Goal: Transaction & Acquisition: Purchase product/service

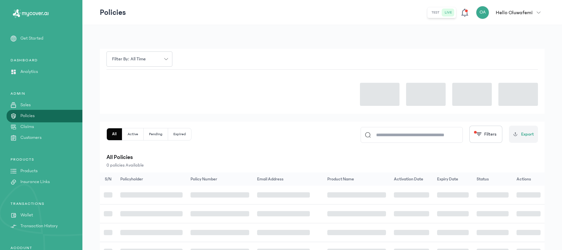
click at [27, 172] on p "Products" at bounding box center [28, 170] width 17 height 7
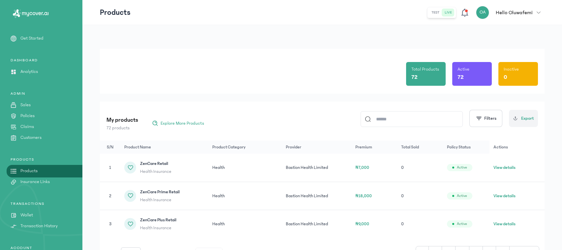
click at [27, 171] on p "Products" at bounding box center [28, 170] width 17 height 7
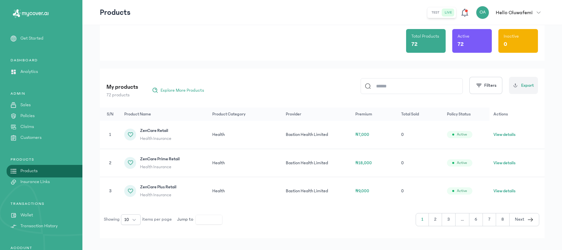
scroll to position [42, 0]
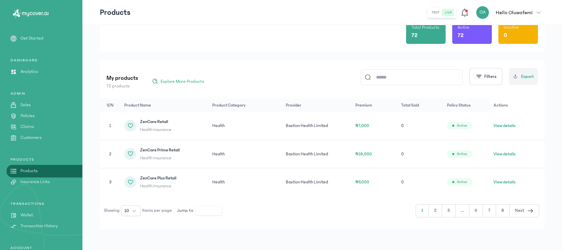
click at [427, 72] on input at bounding box center [414, 76] width 88 height 15
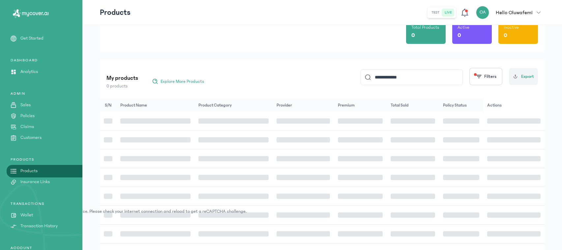
scroll to position [7, 0]
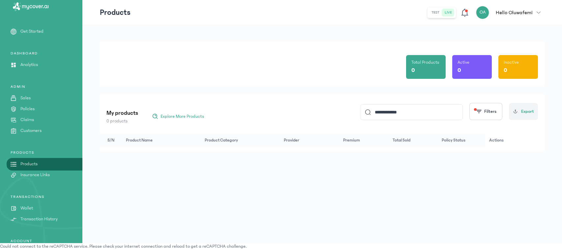
type input "**********"
click at [29, 162] on p "Products" at bounding box center [28, 163] width 17 height 7
click at [32, 165] on p "Products" at bounding box center [28, 163] width 17 height 7
drag, startPoint x: 407, startPoint y: 114, endPoint x: 362, endPoint y: 111, distance: 45.2
click at [362, 111] on div "**********" at bounding box center [411, 112] width 102 height 16
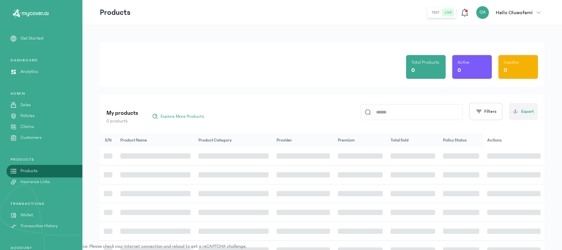
click at [185, 47] on div "Total Products 0 Active 0 Inactive 0" at bounding box center [321, 64] width 431 height 45
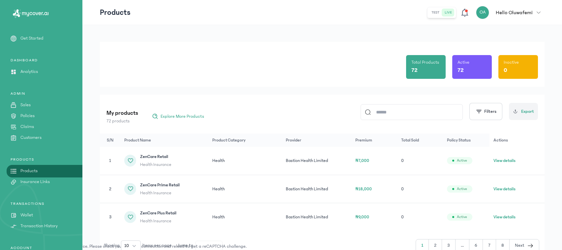
click at [527, 243] on icon "button" at bounding box center [530, 245] width 7 height 8
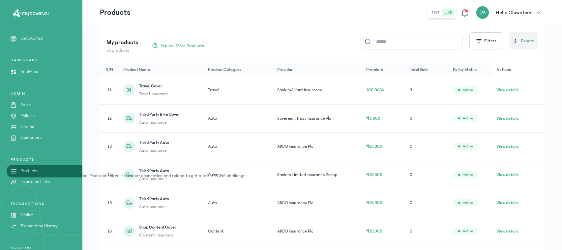
scroll to position [85, 0]
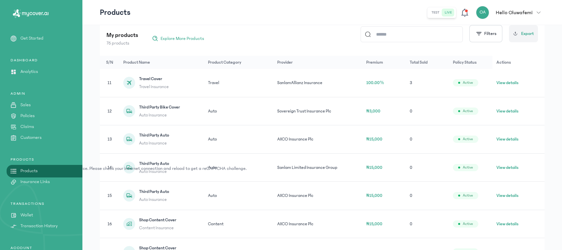
click at [508, 139] on button "View details" at bounding box center [507, 139] width 22 height 7
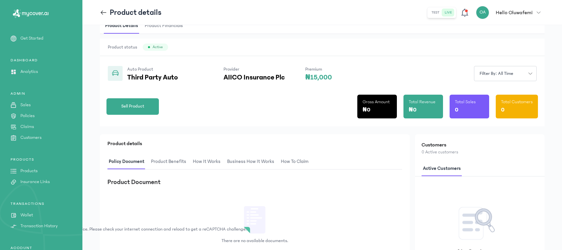
scroll to position [28, 0]
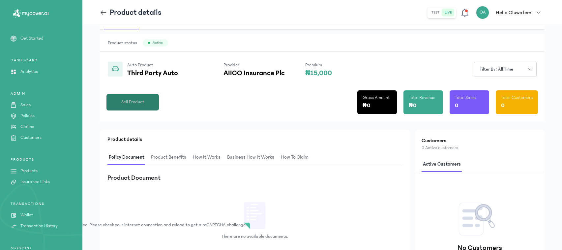
click at [120, 108] on button "Sell Product" at bounding box center [132, 102] width 52 height 16
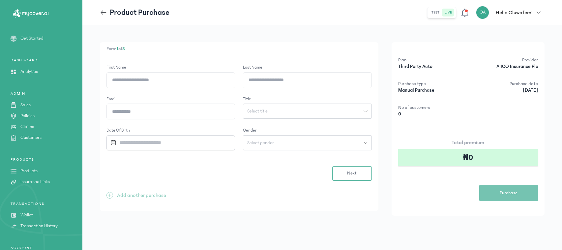
click at [146, 87] on input "First Name" at bounding box center [171, 79] width 128 height 15
click at [142, 81] on input "First Name" at bounding box center [171, 79] width 128 height 15
type input "*********"
type input "*******"
type input "**********"
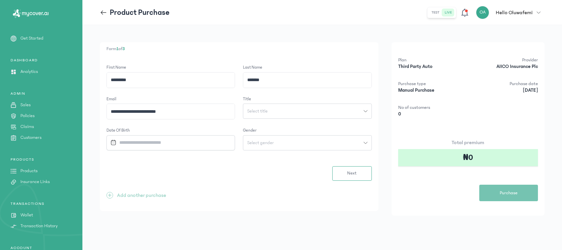
click at [252, 112] on span "Select title" at bounding box center [257, 111] width 28 height 5
click at [308, 152] on button "Mr" at bounding box center [307, 151] width 128 height 12
click at [154, 141] on input "Datepicker input" at bounding box center [167, 142] width 118 height 14
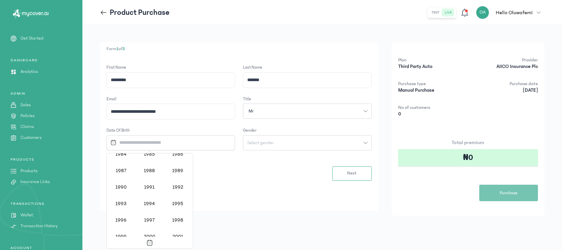
scroll to position [441, 0]
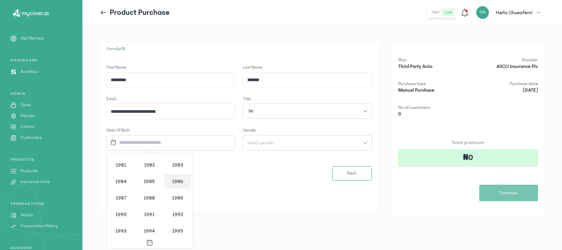
click at [172, 182] on div "1986" at bounding box center [177, 181] width 26 height 14
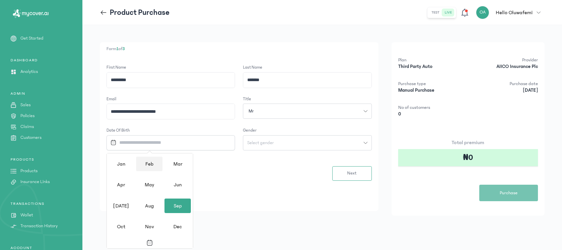
click at [147, 162] on div "Feb" at bounding box center [149, 163] width 26 height 14
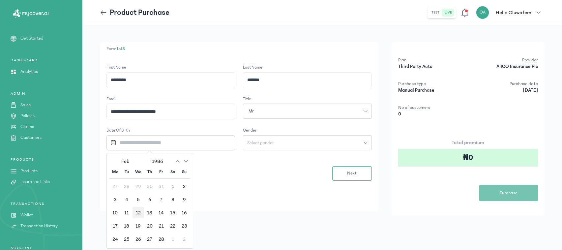
click at [140, 213] on div "12" at bounding box center [138, 212] width 12 height 12
type input "**********"
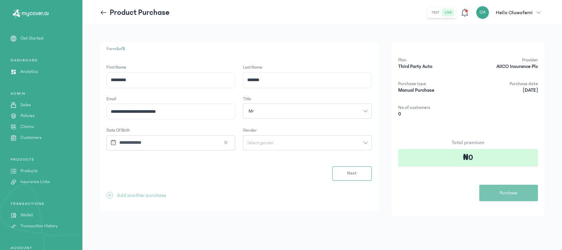
click at [272, 142] on span "Select gender" at bounding box center [260, 142] width 35 height 5
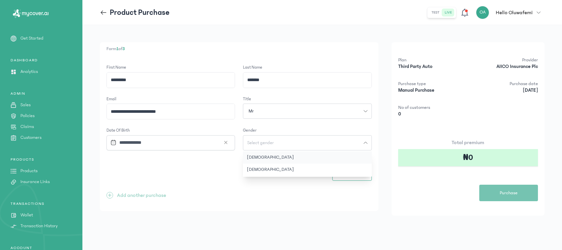
click at [268, 154] on button "[DEMOGRAPHIC_DATA]" at bounding box center [307, 157] width 128 height 12
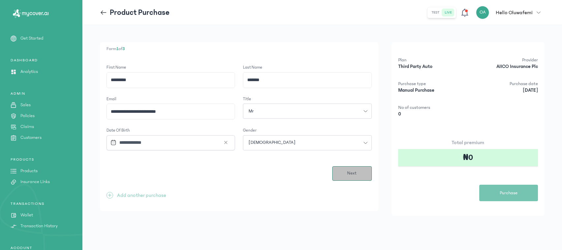
click at [343, 172] on button "Next" at bounding box center [352, 173] width 40 height 14
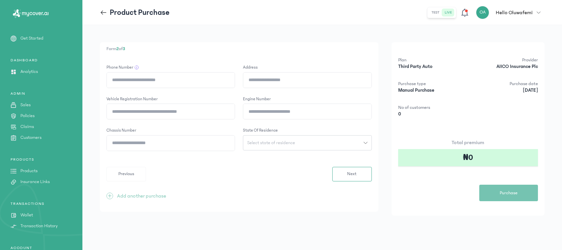
click at [160, 80] on input "Phone Number" at bounding box center [171, 79] width 128 height 15
type input "**********"
click at [262, 84] on input "Address" at bounding box center [307, 79] width 128 height 15
type input "**********"
click at [190, 112] on input "Vehicle registration number" at bounding box center [171, 111] width 128 height 15
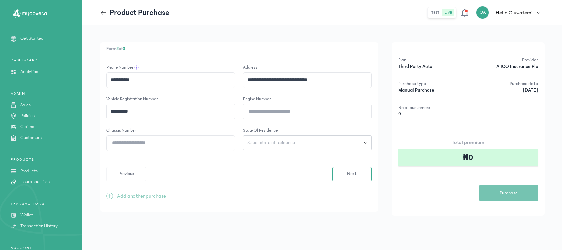
type input "**********"
click at [269, 115] on input "Engine Number" at bounding box center [307, 111] width 128 height 15
click at [307, 139] on button "Select state of residence" at bounding box center [307, 142] width 128 height 15
click at [256, 193] on button "Ogun" at bounding box center [307, 192] width 128 height 12
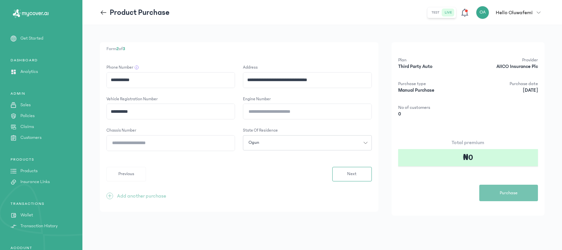
click at [136, 148] on input "Chassis Number" at bounding box center [171, 142] width 128 height 15
click at [253, 110] on input "Engine Number" at bounding box center [307, 111] width 128 height 15
type input "****"
click at [198, 142] on input "Chassis Number" at bounding box center [171, 142] width 128 height 15
type input "**********"
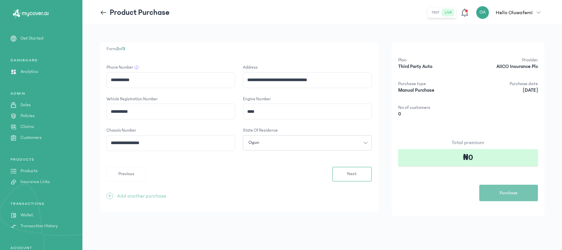
click at [126, 112] on input "**********" at bounding box center [171, 111] width 128 height 15
type input "********"
click at [350, 173] on span "Next" at bounding box center [352, 173] width 10 height 7
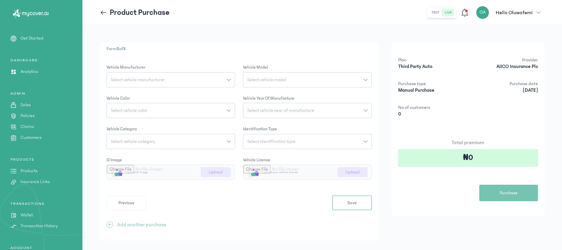
click at [156, 78] on span "Select vehicle manufacturer" at bounding box center [138, 79] width 62 height 5
click at [149, 112] on button "Lexus" at bounding box center [170, 115] width 128 height 12
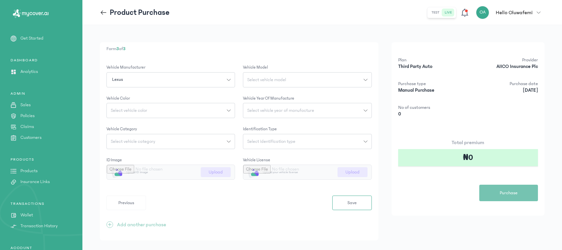
click at [260, 80] on span "Select vehicle model" at bounding box center [266, 79] width 47 height 5
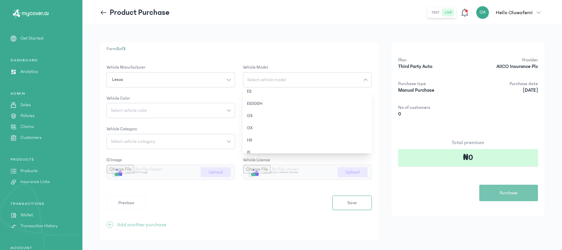
scroll to position [23, 0]
click at [294, 94] on button "ES" at bounding box center [307, 95] width 128 height 12
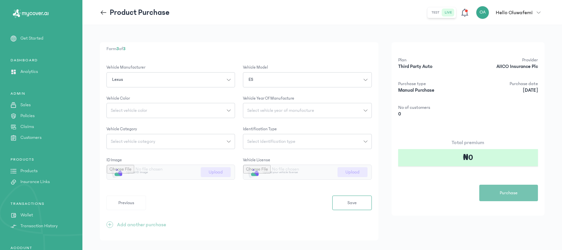
click at [278, 111] on span "Select vehicle year of manufacture" at bounding box center [280, 110] width 75 height 5
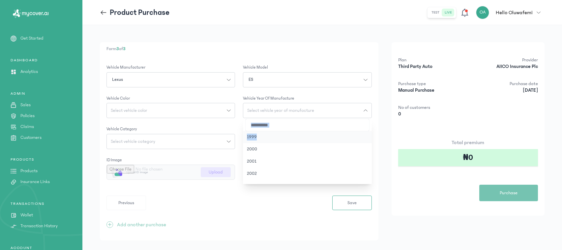
drag, startPoint x: 370, startPoint y: 124, endPoint x: 370, endPoint y: 140, distance: 15.5
click at [370, 140] on div "1999 2000 2001 2002 2003 2004 2005 2006 2007 2008 2009 2010 2011 2012 2013 2014…" at bounding box center [307, 151] width 128 height 66
click at [316, 79] on div "ES" at bounding box center [303, 79] width 120 height 7
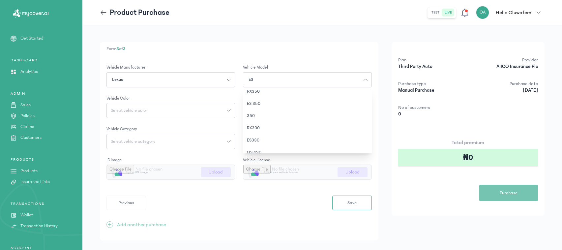
scroll to position [155, 0]
click at [254, 132] on button "ES330" at bounding box center [307, 134] width 128 height 12
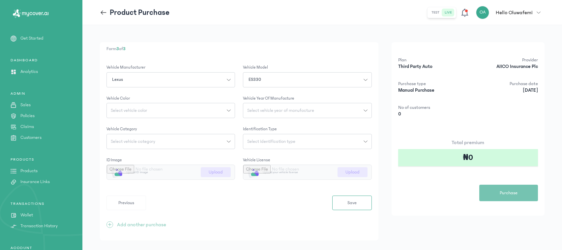
click at [259, 111] on span "Select vehicle year of manufacture" at bounding box center [280, 110] width 75 height 5
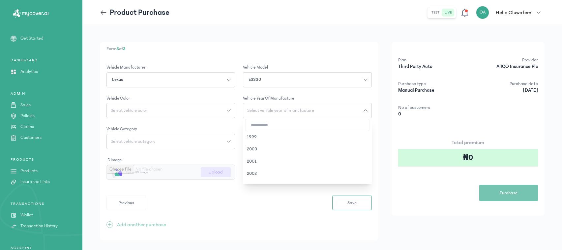
click at [370, 128] on div "1999 2000 2001 2002 2003 2004 2005 2006 2007 2008 2009 2010 2011 2012 2013 2014…" at bounding box center [307, 151] width 128 height 66
drag, startPoint x: 370, startPoint y: 126, endPoint x: 370, endPoint y: 133, distance: 6.9
click at [370, 133] on div "1999 2000 2001 2002 2003 2004 2005 2006 2007 2008 2009 2010 2011 2012 2013 2014…" at bounding box center [307, 151] width 128 height 66
click at [258, 147] on button "2005" at bounding box center [307, 148] width 128 height 12
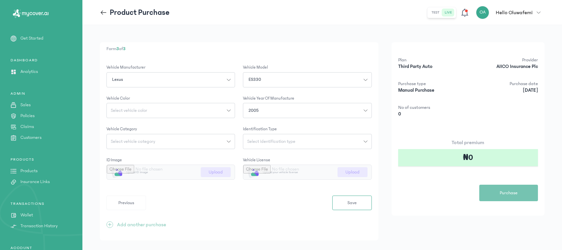
click at [169, 106] on button "Select vehicle color" at bounding box center [170, 110] width 128 height 15
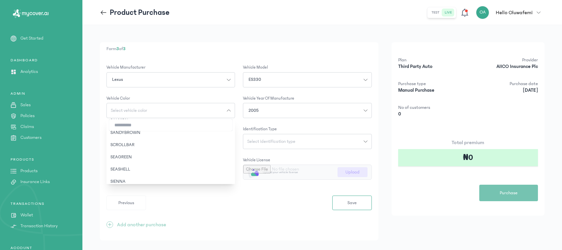
scroll to position [1196, 0]
click at [131, 182] on button "SILVER" at bounding box center [170, 184] width 128 height 12
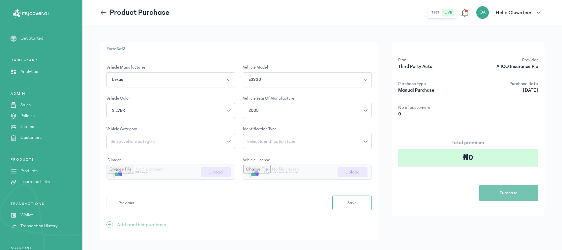
click at [136, 142] on span "Select vehicle category" at bounding box center [133, 141] width 52 height 5
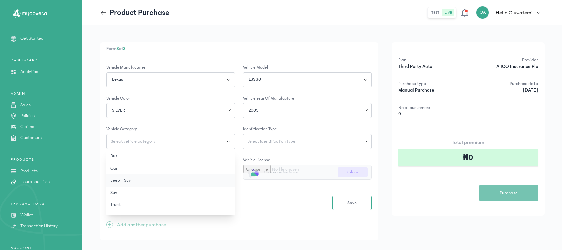
drag, startPoint x: 235, startPoint y: 164, endPoint x: 233, endPoint y: 175, distance: 11.1
click at [233, 175] on div "Bus Car Jeep - Suv Suv Truck Mini-Van" at bounding box center [170, 182] width 128 height 66
click at [114, 168] on button "Car" at bounding box center [170, 168] width 128 height 12
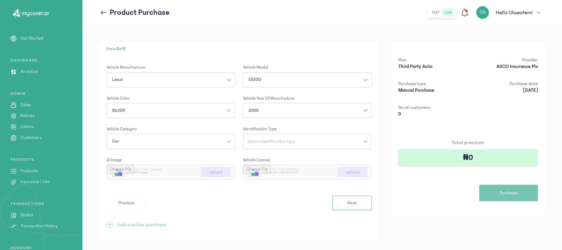
click at [264, 138] on button "Select identification type" at bounding box center [307, 141] width 128 height 15
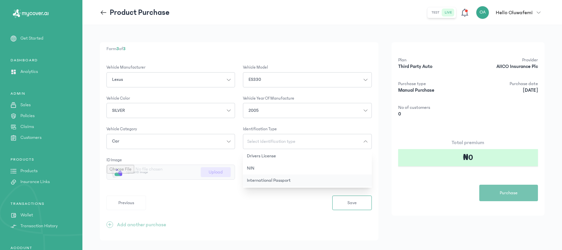
click at [268, 178] on button "International Passport" at bounding box center [307, 180] width 128 height 12
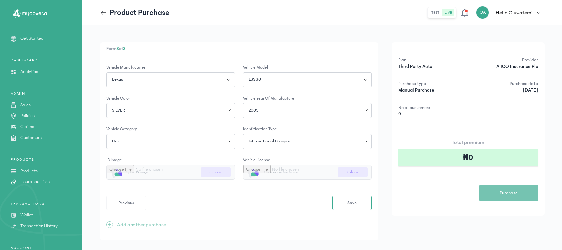
click at [215, 172] on input "file" at bounding box center [171, 172] width 128 height 14
type input "**********"
click at [271, 170] on input "file" at bounding box center [307, 172] width 128 height 14
type input "**********"
click at [132, 200] on span "Previous" at bounding box center [126, 202] width 16 height 7
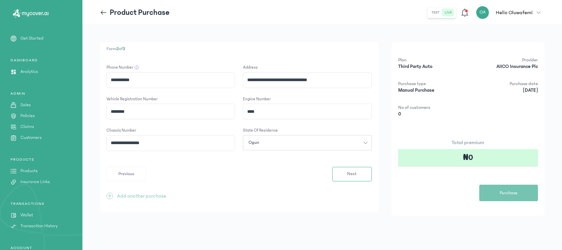
click at [300, 81] on input "**********" at bounding box center [307, 79] width 128 height 15
click at [328, 79] on input "**********" at bounding box center [307, 79] width 128 height 15
drag, startPoint x: 328, startPoint y: 79, endPoint x: 240, endPoint y: 77, distance: 87.3
click at [240, 77] on form "**********" at bounding box center [238, 122] width 265 height 117
type input "**********"
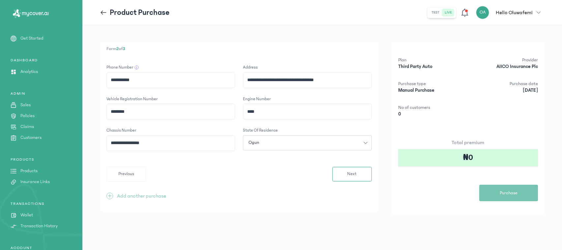
click at [279, 139] on button "Ogun" at bounding box center [307, 142] width 128 height 15
drag, startPoint x: 366, startPoint y: 154, endPoint x: 363, endPoint y: 160, distance: 6.6
click at [363, 160] on div "[PERSON_NAME] Ibom [GEOGRAPHIC_DATA] [GEOGRAPHIC_DATA] [GEOGRAPHIC_DATA] Borno …" at bounding box center [307, 183] width 128 height 66
click at [268, 205] on button "[GEOGRAPHIC_DATA]" at bounding box center [307, 206] width 128 height 12
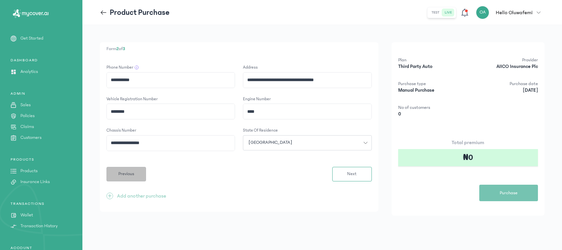
click at [132, 177] on span "Previous" at bounding box center [126, 173] width 16 height 7
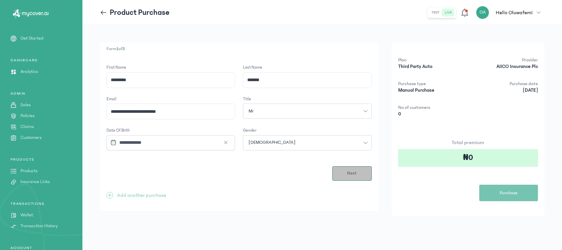
click at [339, 177] on button "Next" at bounding box center [352, 173] width 40 height 14
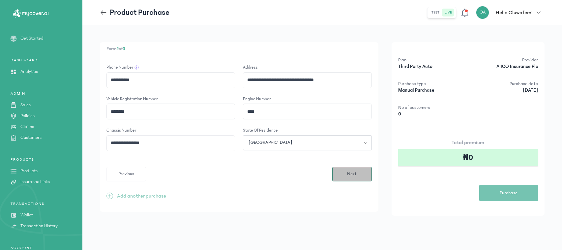
click at [346, 174] on button "Next" at bounding box center [352, 174] width 40 height 14
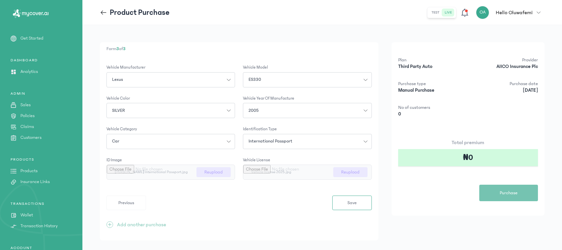
click at [413, 200] on div "Total premium ₦0 Purchase" at bounding box center [468, 169] width 140 height 63
click at [413, 196] on div "Total premium ₦0 Purchase" at bounding box center [468, 169] width 140 height 63
click at [310, 44] on div "Form 3 of 3 Vehicle Manufacturer Lexus Vehicle Model ES330 Vehicle Color SILVER…" at bounding box center [239, 141] width 278 height 198
click at [320, 36] on div "Form 3 of 3 Vehicle Manufacturer Lexus Vehicle Model ES330 Vehicle Color SILVER…" at bounding box center [321, 143] width 479 height 236
click at [353, 202] on span "Save" at bounding box center [351, 202] width 9 height 7
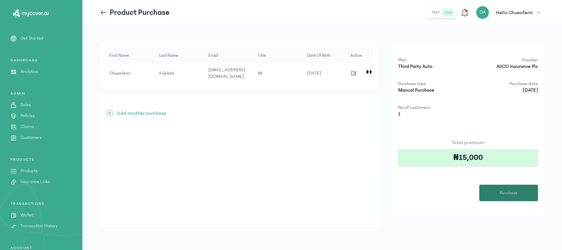
click at [505, 194] on span "Purchase" at bounding box center [508, 192] width 18 height 7
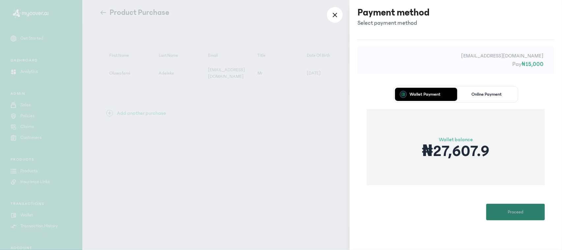
click at [524, 211] on span "Proceed" at bounding box center [516, 211] width 16 height 7
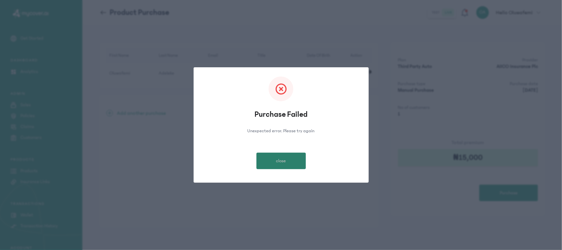
click at [289, 163] on button "close" at bounding box center [281, 160] width 49 height 16
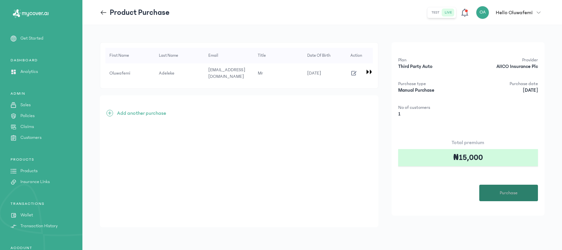
click at [509, 193] on span "Purchase" at bounding box center [508, 192] width 18 height 7
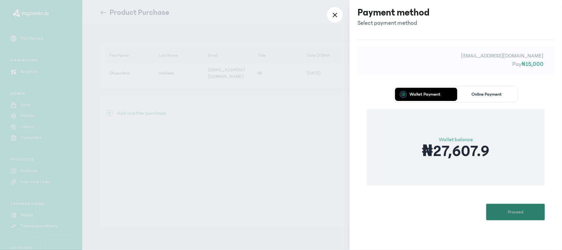
click at [527, 214] on button "Proceed" at bounding box center [515, 212] width 59 height 16
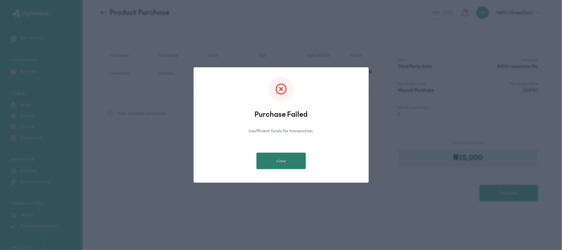
click at [276, 162] on span "close" at bounding box center [281, 160] width 10 height 7
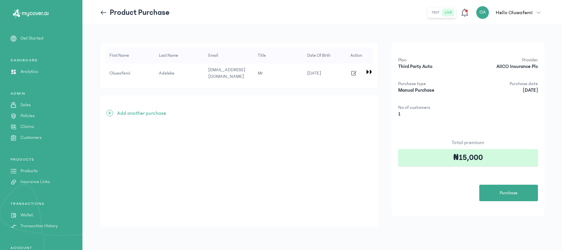
click at [24, 172] on p "Products" at bounding box center [28, 170] width 17 height 7
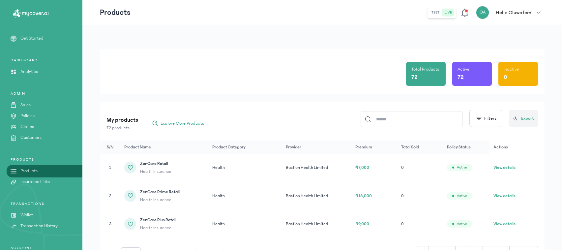
click at [31, 211] on p "Wallet" at bounding box center [26, 214] width 13 height 7
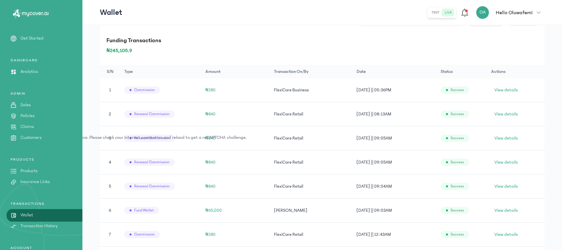
scroll to position [239, 0]
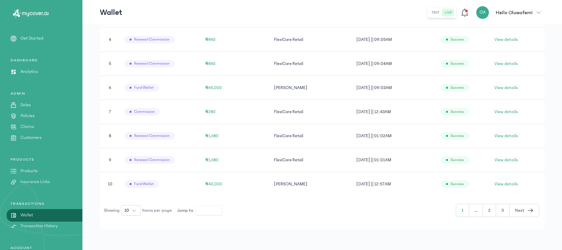
click at [24, 115] on p "Policies" at bounding box center [27, 115] width 14 height 7
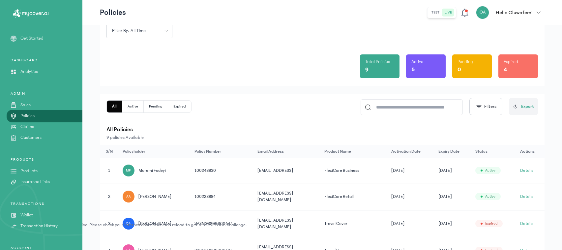
scroll to position [27, 0]
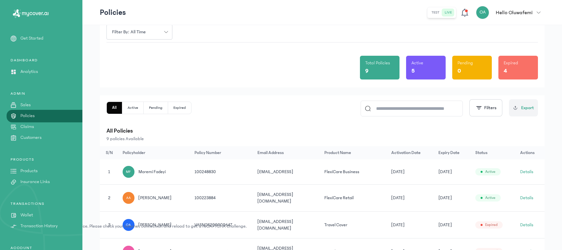
click at [131, 108] on button "Active" at bounding box center [132, 108] width 21 height 12
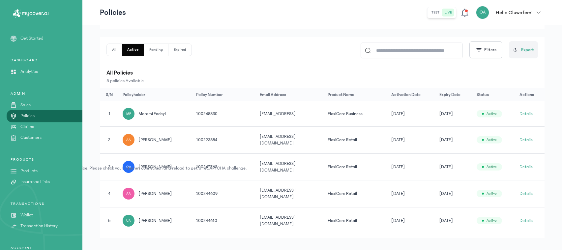
scroll to position [90, 0]
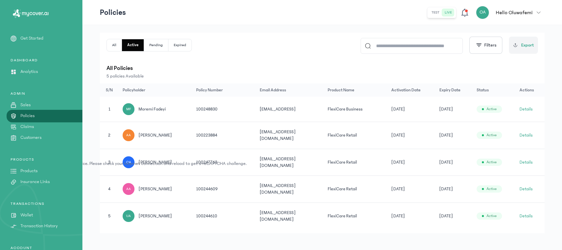
click at [154, 45] on button "Pending" at bounding box center [156, 45] width 24 height 12
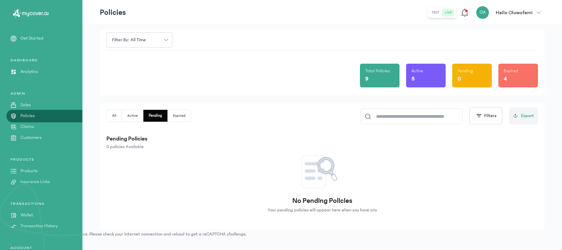
scroll to position [7, 0]
